Goal: Obtain resource: Obtain resource

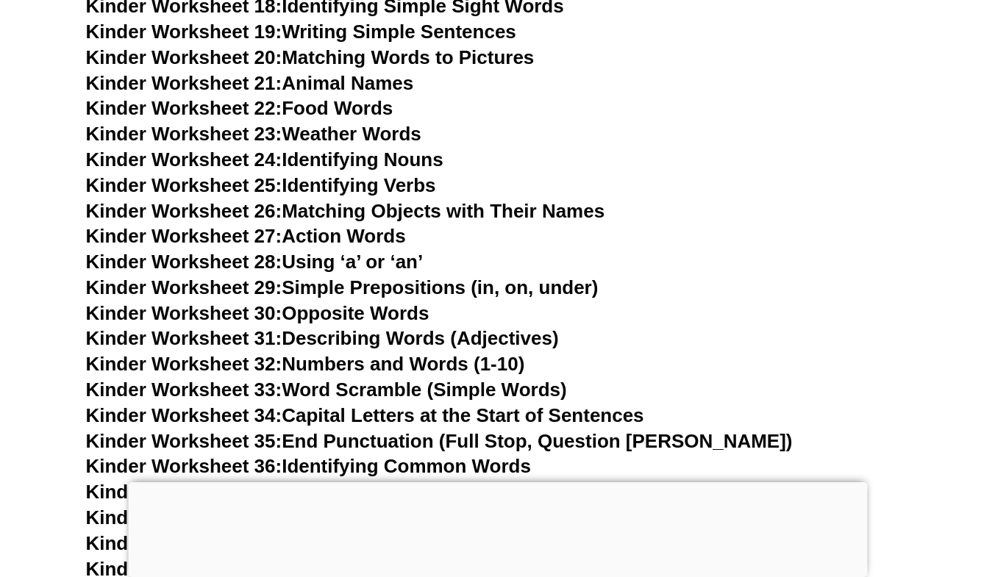
scroll to position [1059, 0]
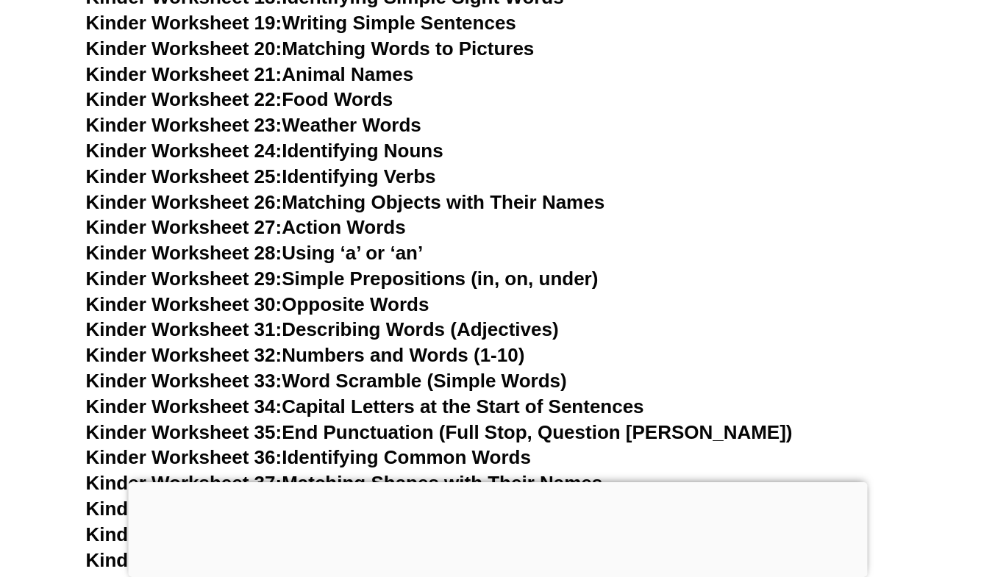
click at [319, 407] on link "Kinder Worksheet 34: Capital Letters at the Start of Sentences" at bounding box center [365, 407] width 558 height 22
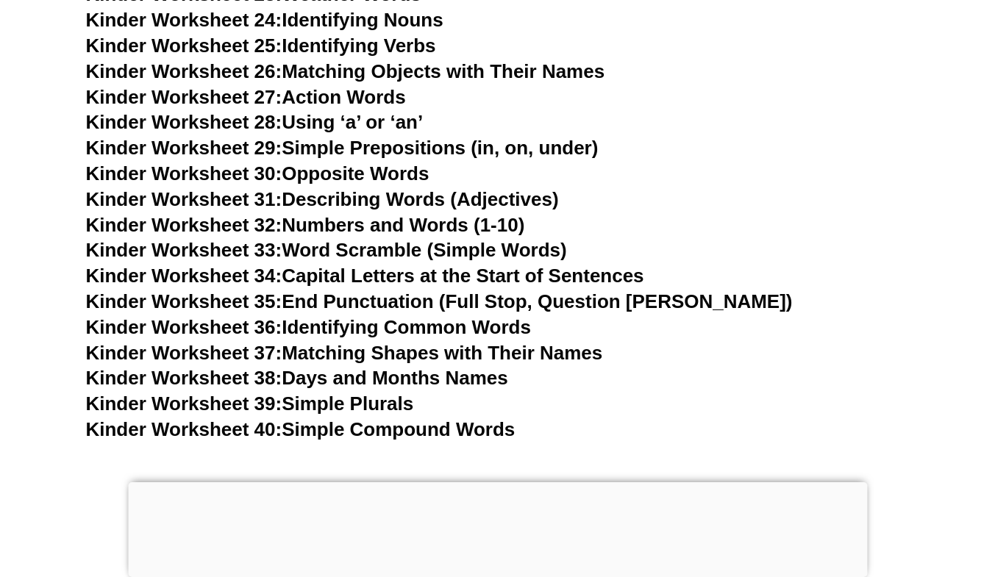
scroll to position [1162, 0]
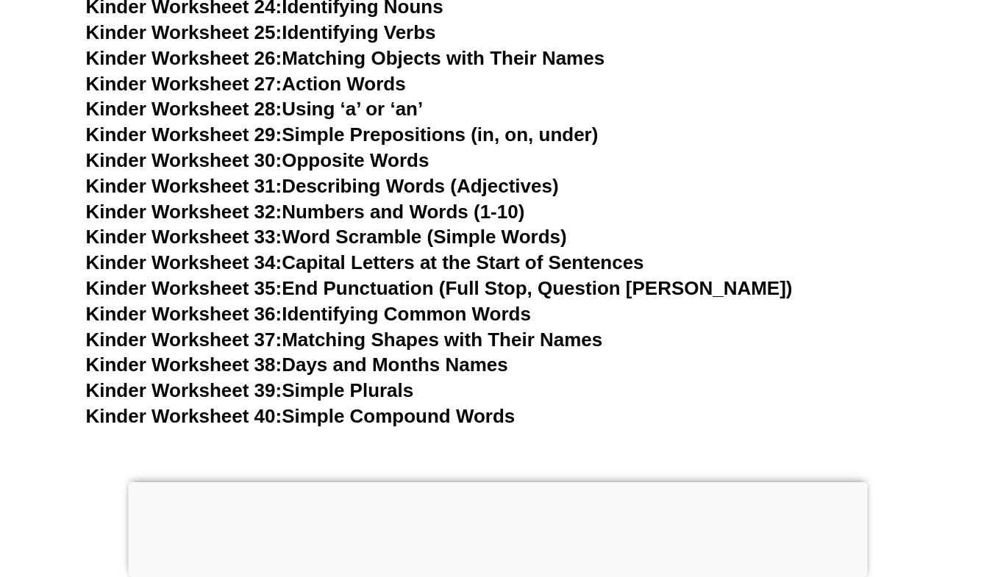
click at [295, 393] on link "Kinder Worksheet 39: Simple Plurals" at bounding box center [250, 391] width 328 height 22
click at [310, 114] on link "Kinder Worksheet 28: Using ‘a’ or ‘an’" at bounding box center [255, 109] width 338 height 22
click at [447, 232] on link "Kinder Worksheet 33: Word Scramble (Simple Words)" at bounding box center [326, 237] width 481 height 22
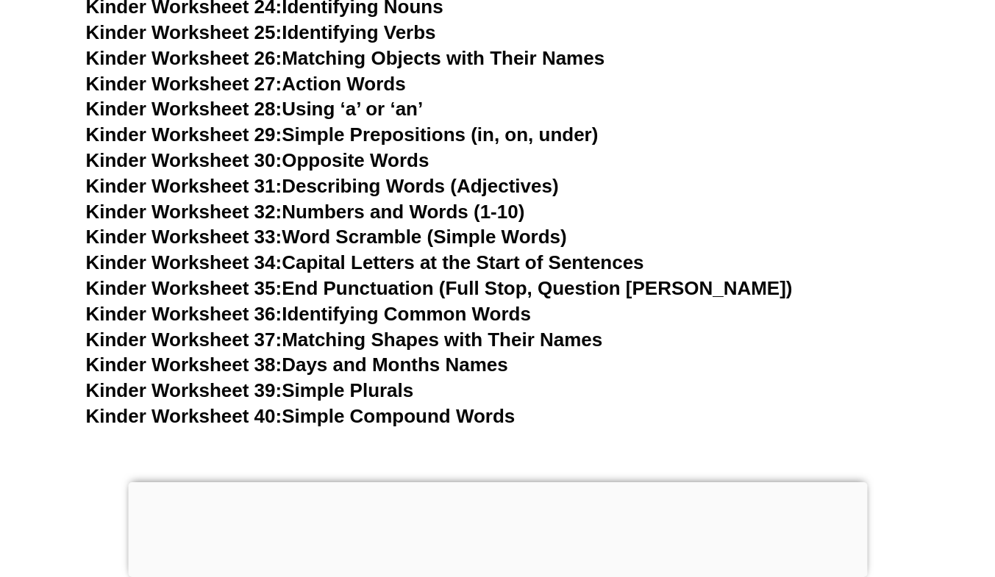
click at [447, 232] on link "Kinder Worksheet 33: Word Scramble (Simple Words)" at bounding box center [326, 237] width 481 height 22
click at [343, 131] on link "Kinder Worksheet 29: Simple Prepositions (in, on, under)" at bounding box center [342, 135] width 513 height 22
click at [358, 19] on h3 "Kinder Worksheet 24: Identifying Nouns" at bounding box center [498, 7] width 824 height 25
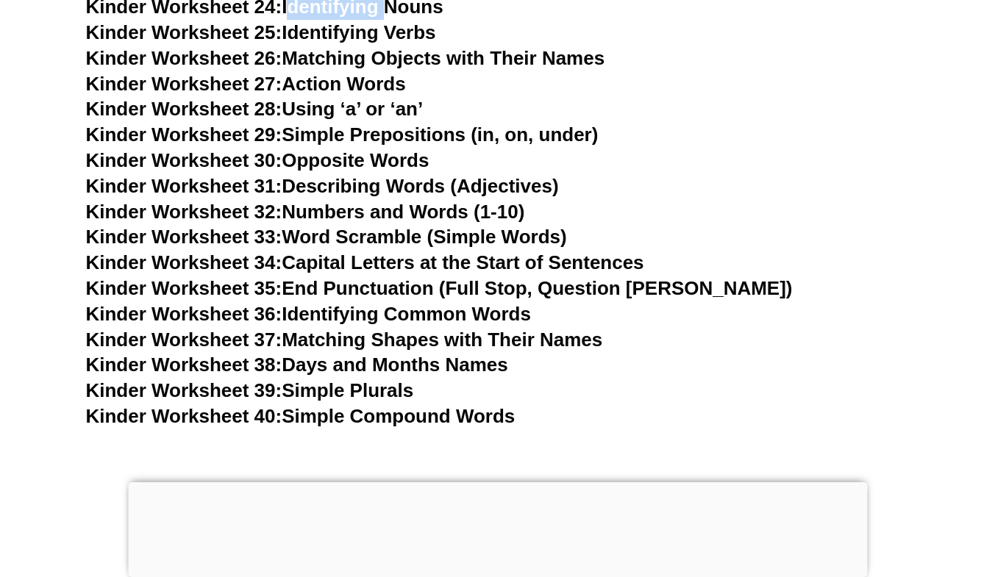
click at [359, 38] on link "Kinder Worksheet 25: Identifying Verbs" at bounding box center [261, 32] width 350 height 22
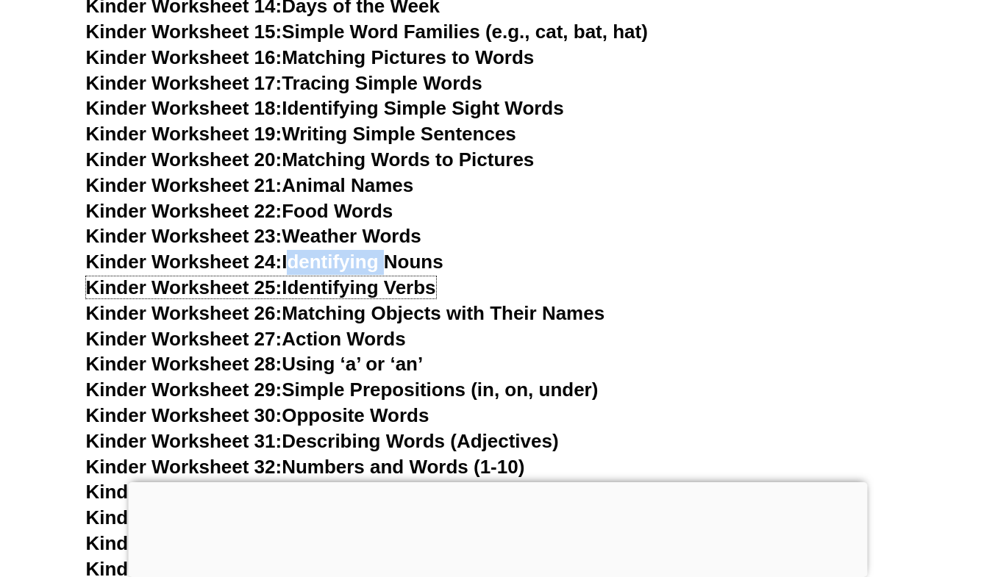
scroll to position [897, 0]
